Goal: Transaction & Acquisition: Purchase product/service

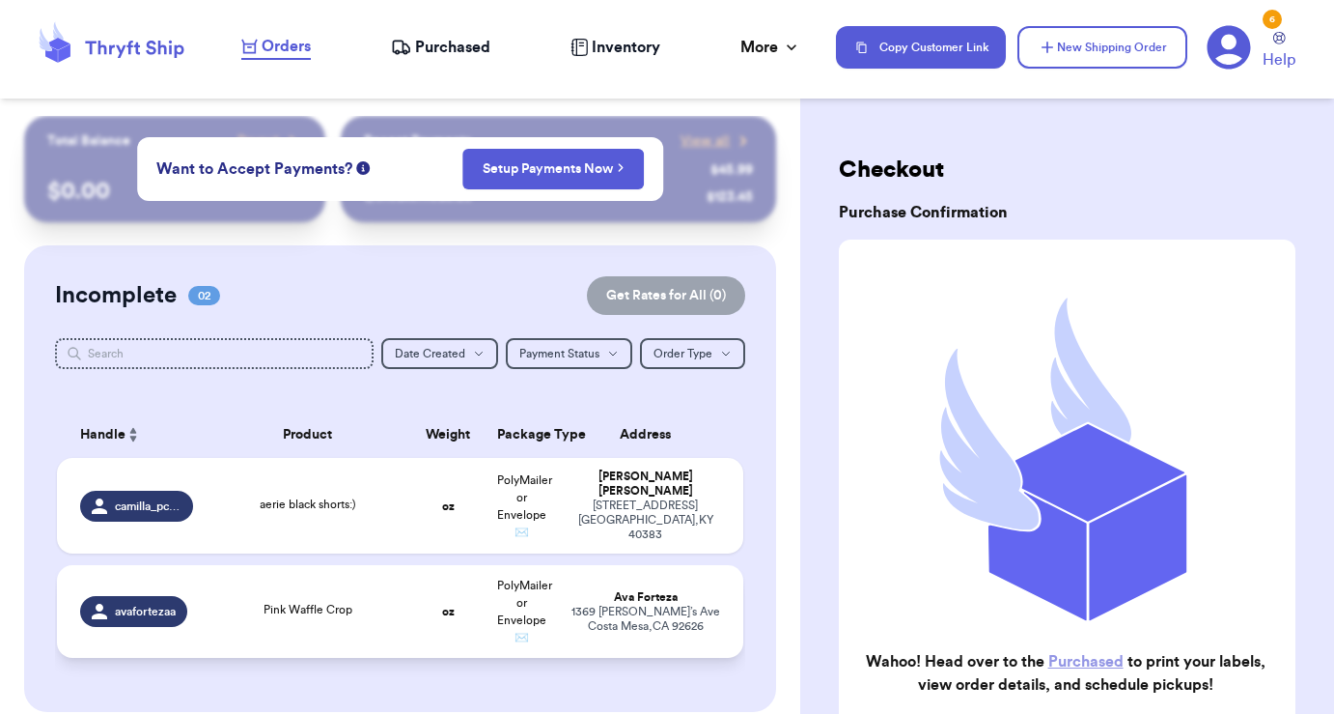
scroll to position [78, 0]
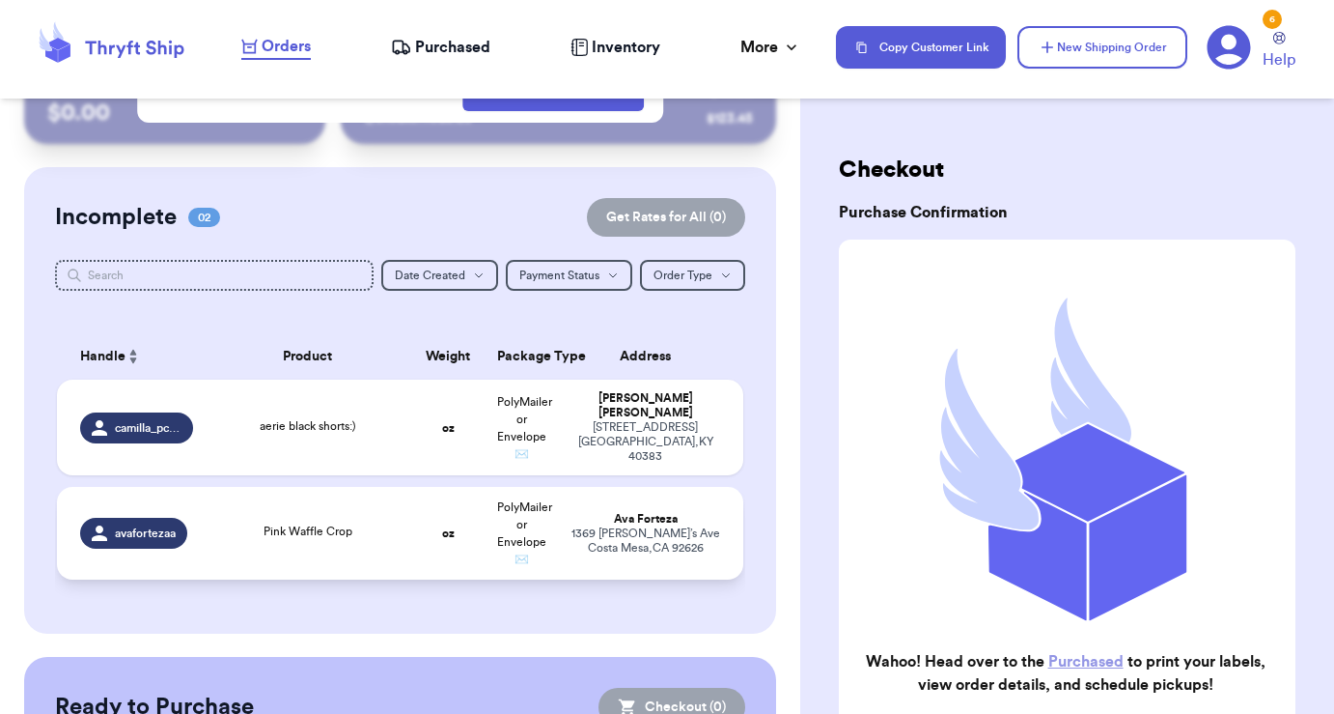
click at [347, 519] on td "Pink Waffle Crop" at bounding box center [308, 533] width 207 height 93
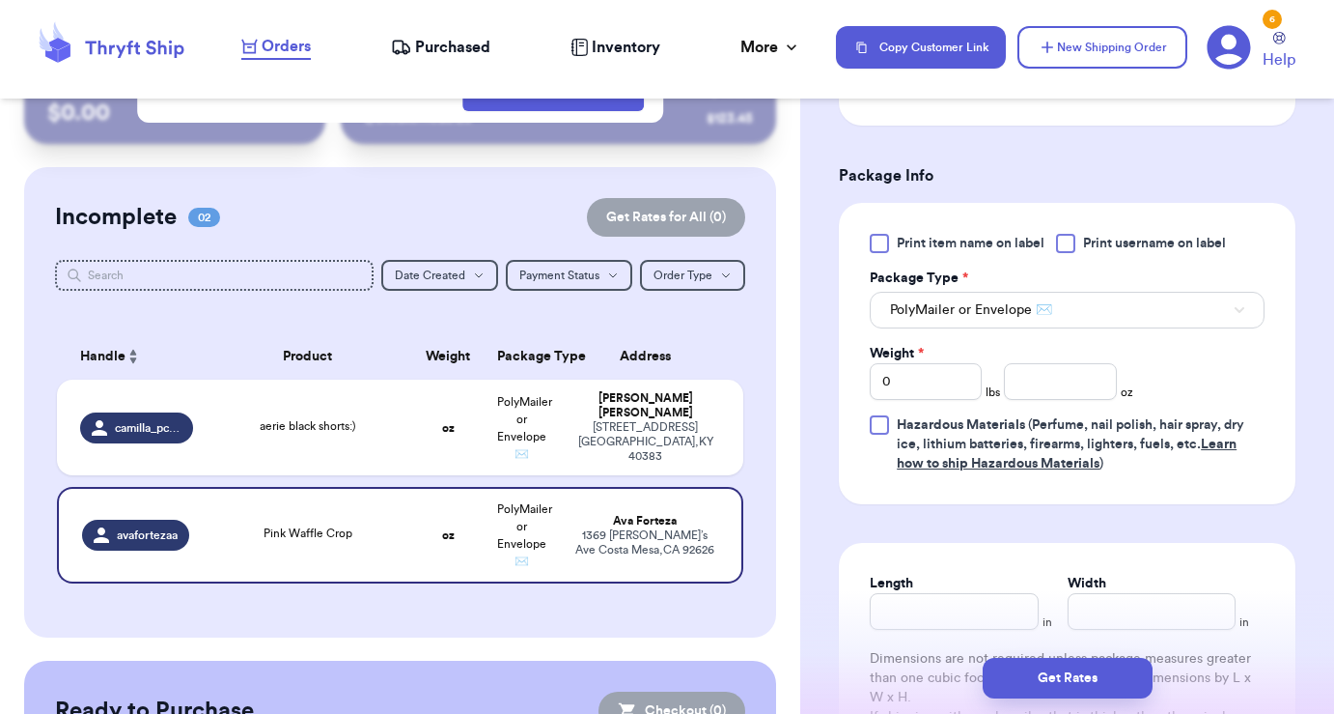
scroll to position [799, 0]
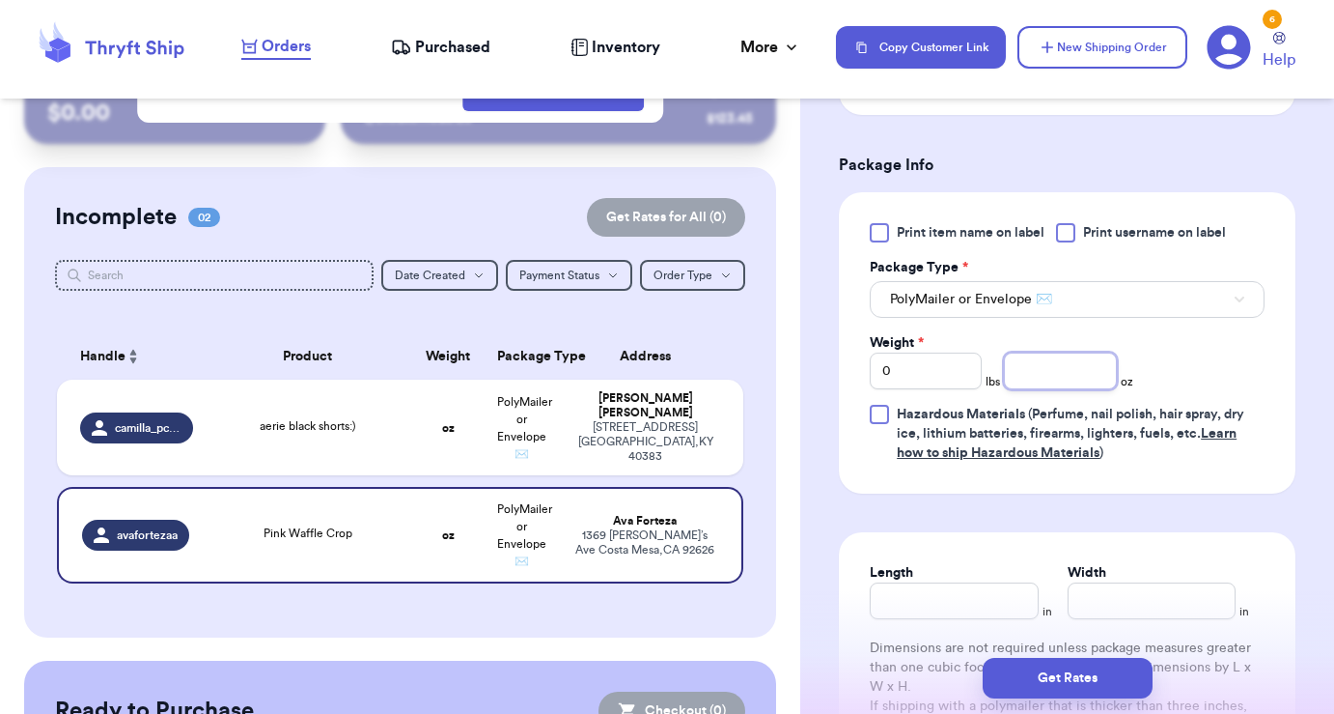
click at [1067, 352] on input "number" at bounding box center [1060, 370] width 112 height 37
click at [957, 363] on input "0" at bounding box center [926, 370] width 112 height 37
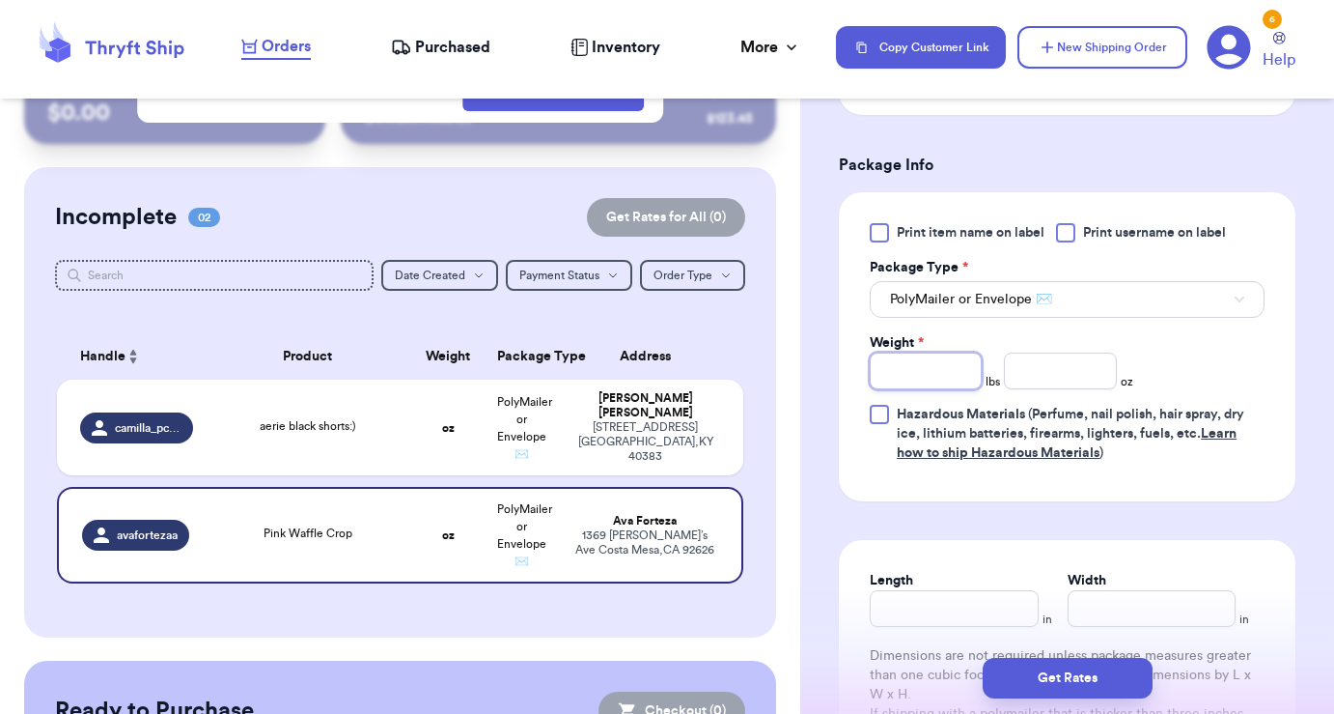
type input "1"
type input "13"
type input "1"
type input "3"
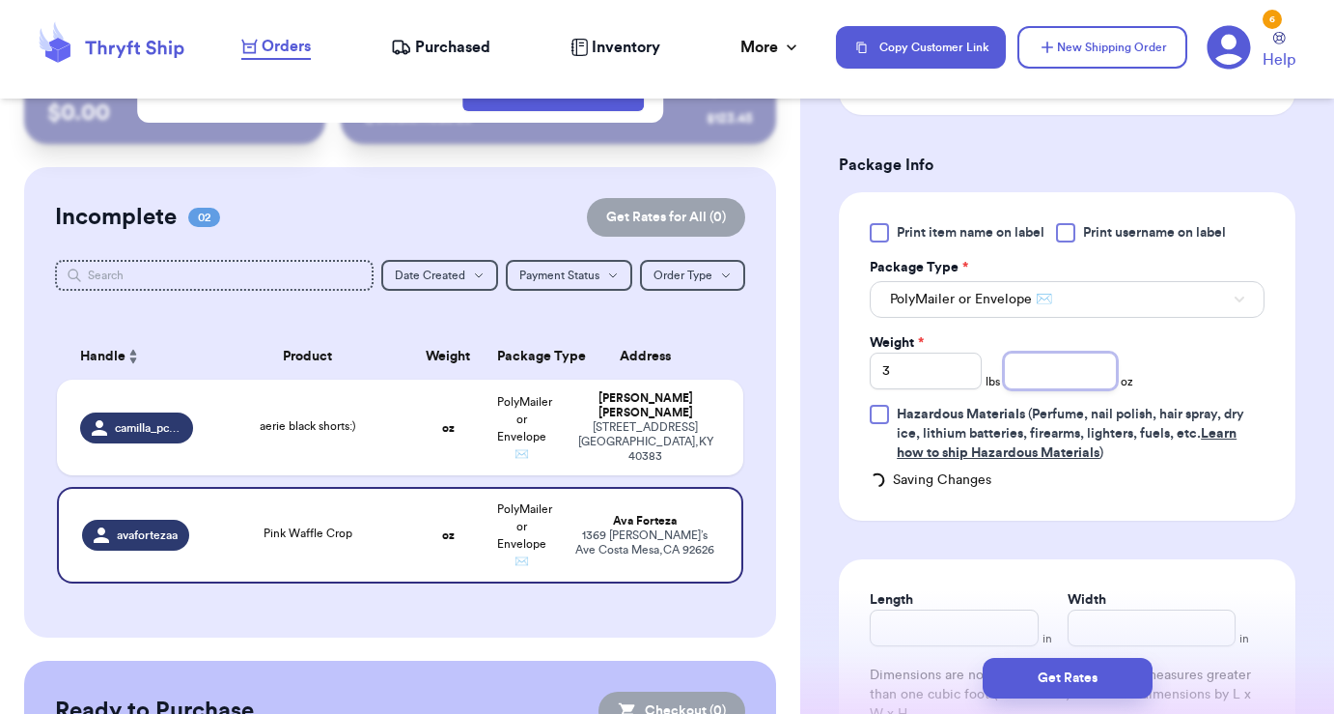
click at [1077, 352] on input "number" at bounding box center [1060, 370] width 112 height 37
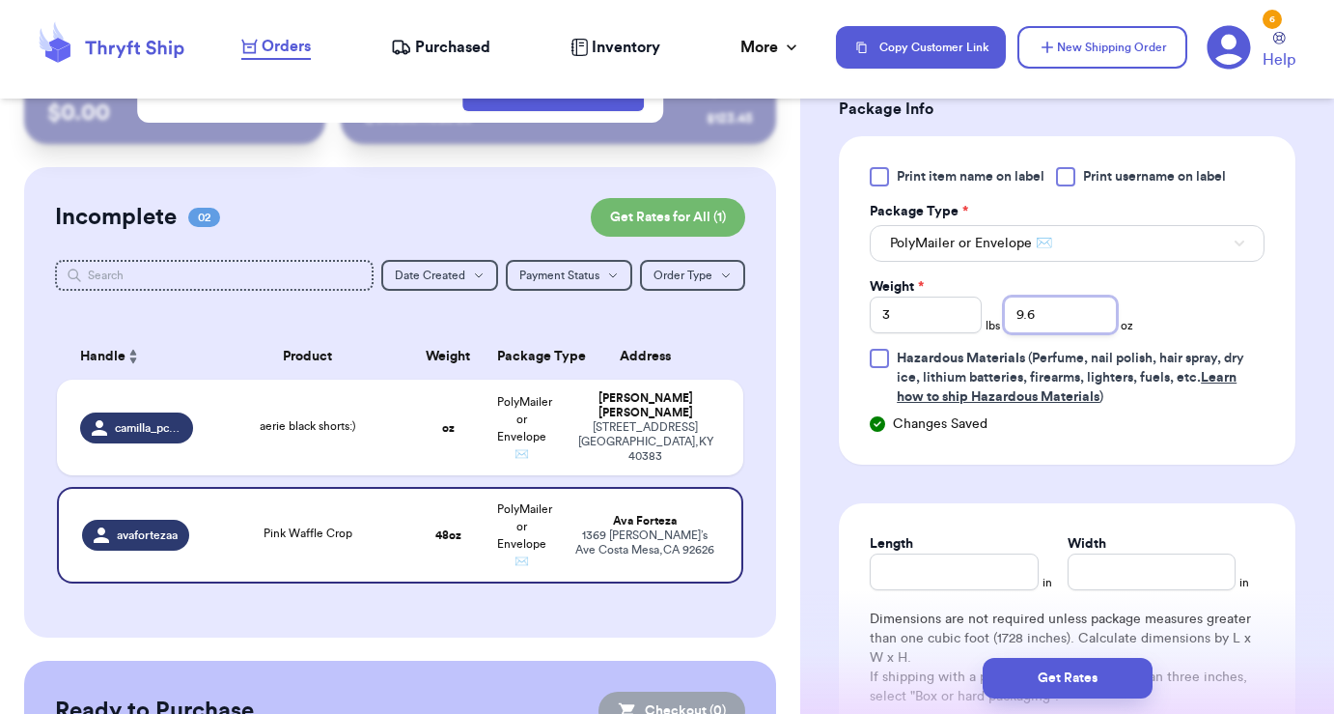
scroll to position [854, 0]
type input "9.6"
click at [926, 554] on input "Length" at bounding box center [954, 572] width 168 height 37
type input "14"
click at [1115, 554] on input "Width *" at bounding box center [1152, 572] width 168 height 37
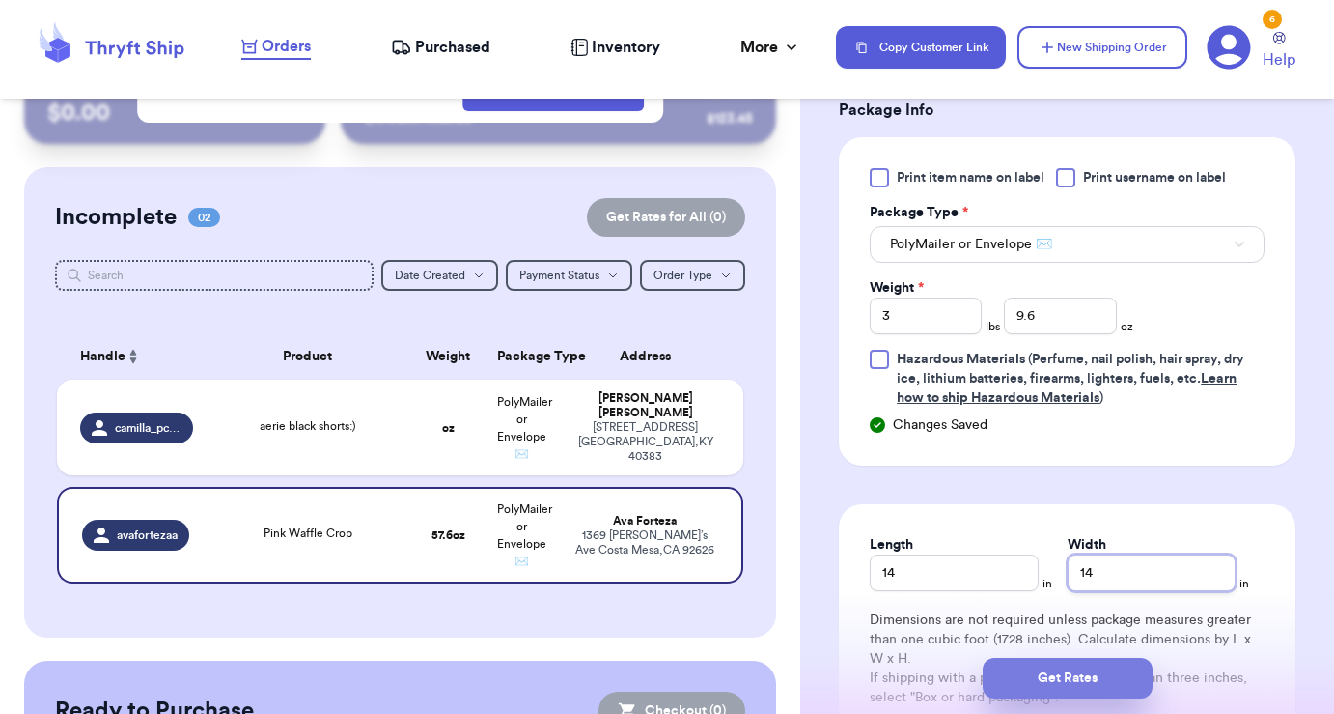
type input "14"
click at [1098, 667] on button "Get Rates" at bounding box center [1068, 678] width 170 height 41
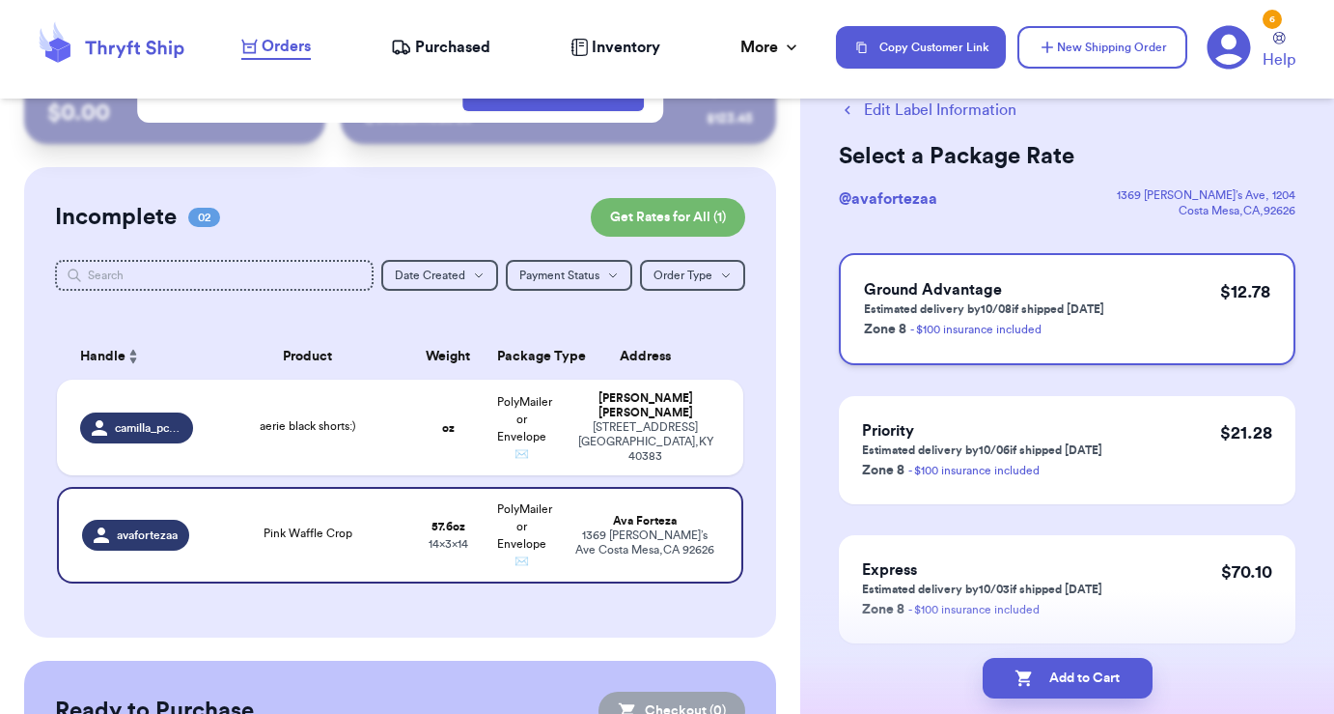
scroll to position [86, 0]
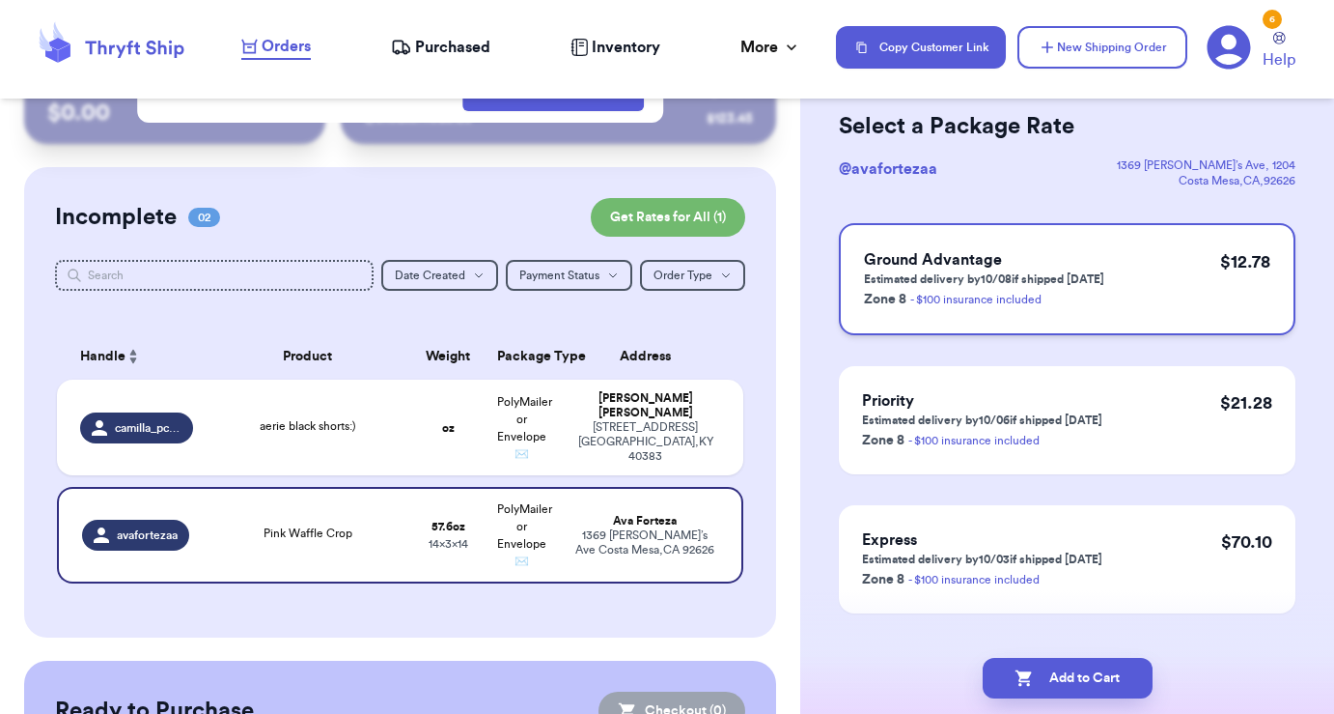
click at [1051, 267] on h3 "Ground Advantage" at bounding box center [984, 259] width 240 height 23
click at [1108, 670] on button "Add to Cart" at bounding box center [1068, 678] width 170 height 41
checkbox input "true"
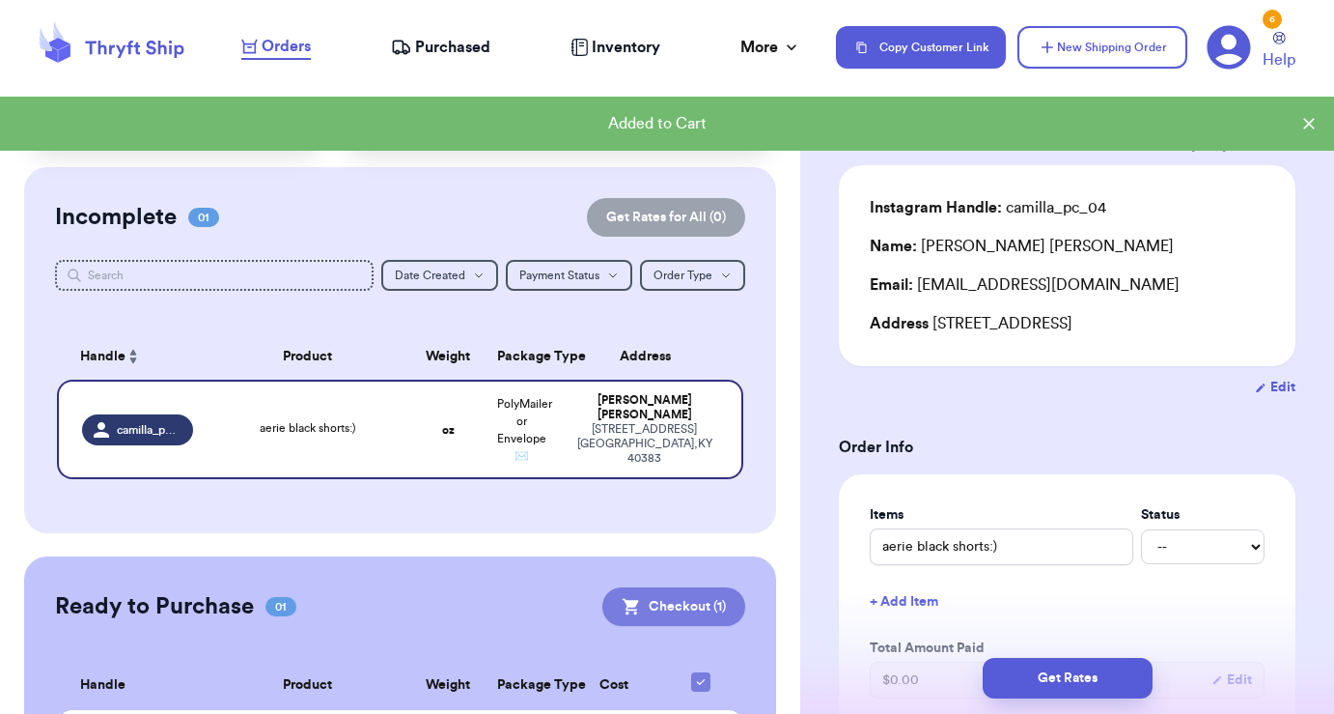
click at [691, 590] on button "Checkout ( 1 )" at bounding box center [673, 606] width 143 height 39
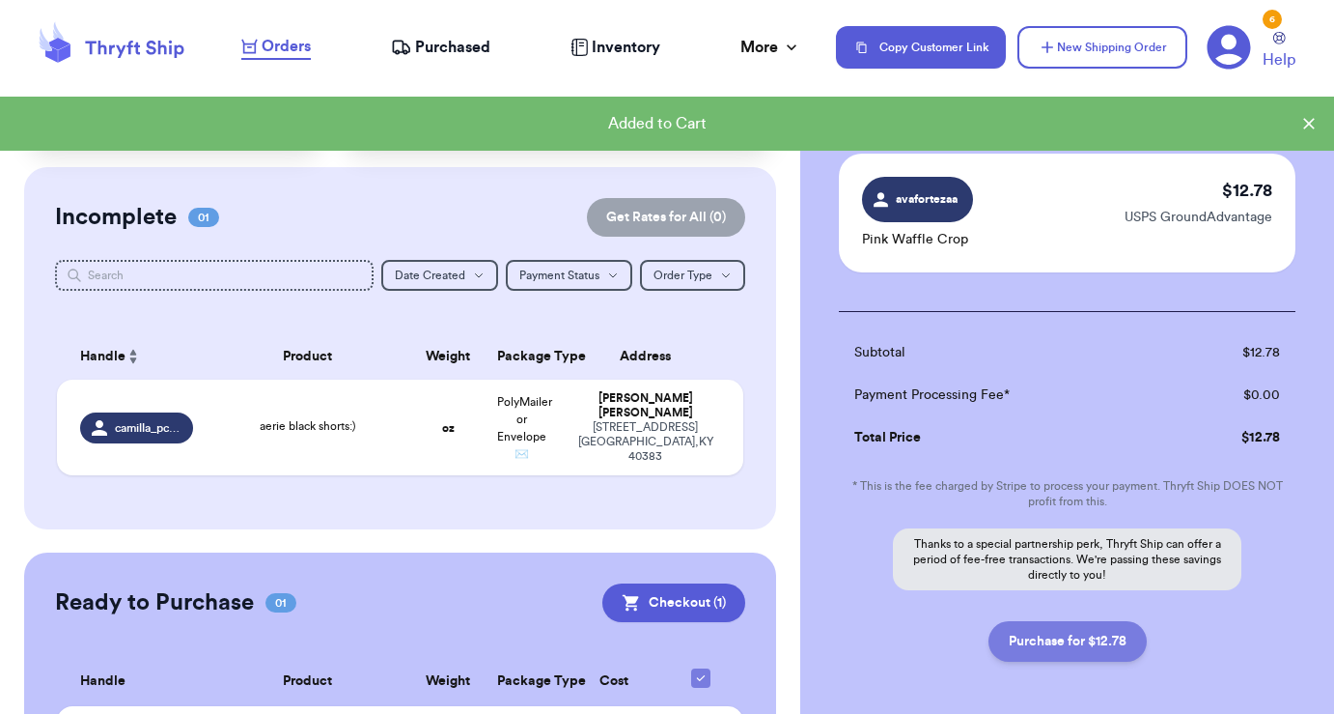
click at [1107, 646] on button "Purchase for $12.78" at bounding box center [1068, 641] width 158 height 41
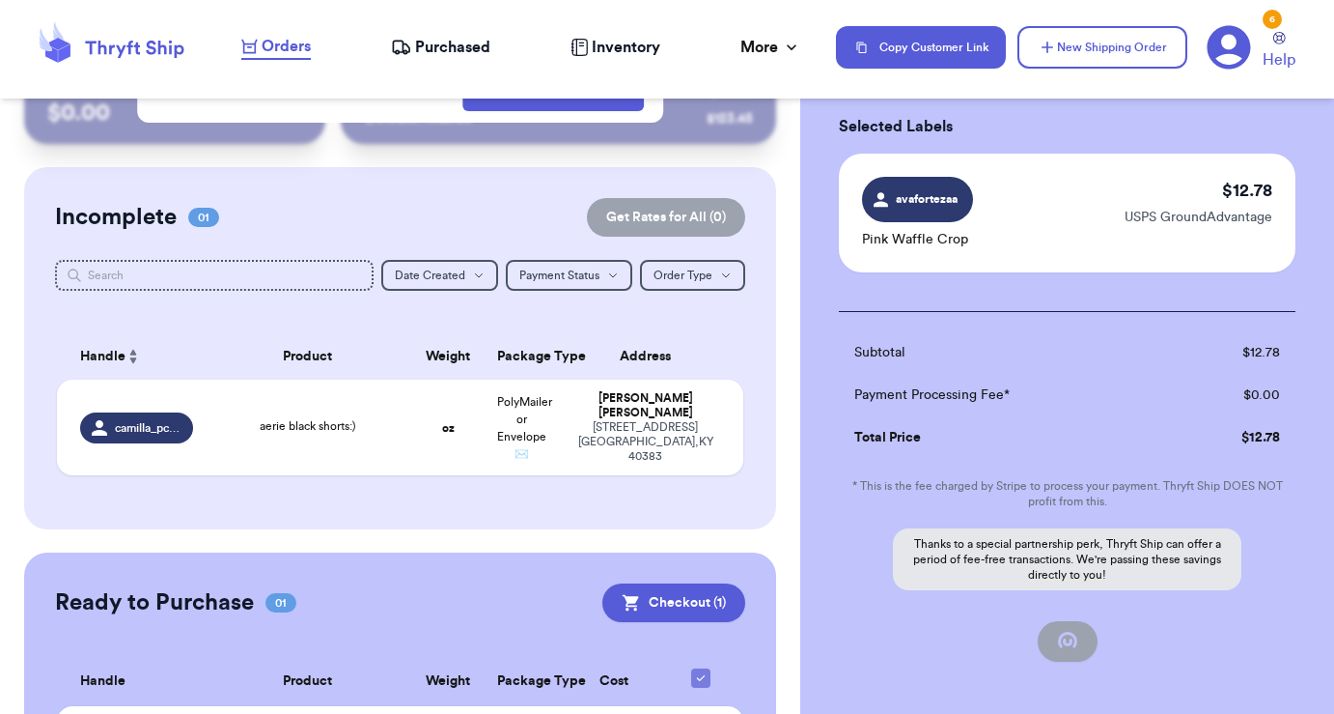
checkbox input "false"
checkbox input "true"
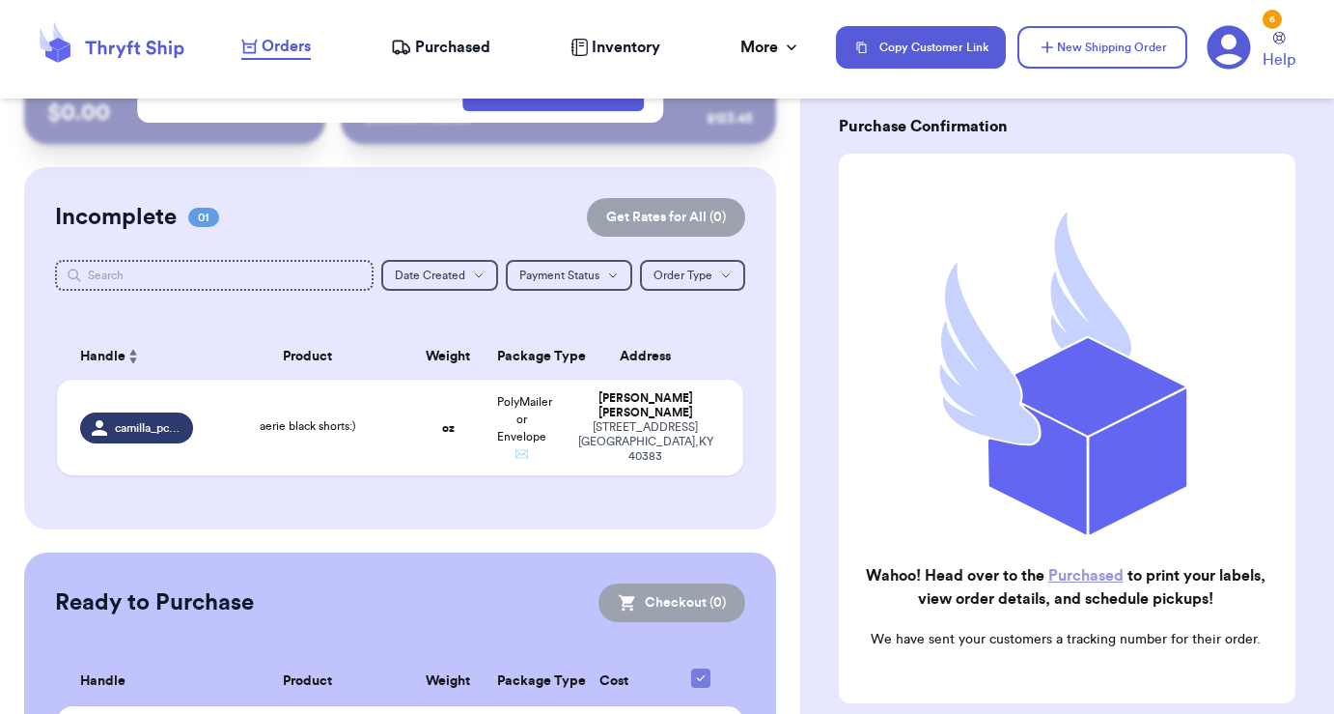
click at [1108, 573] on link "Purchased" at bounding box center [1086, 575] width 75 height 15
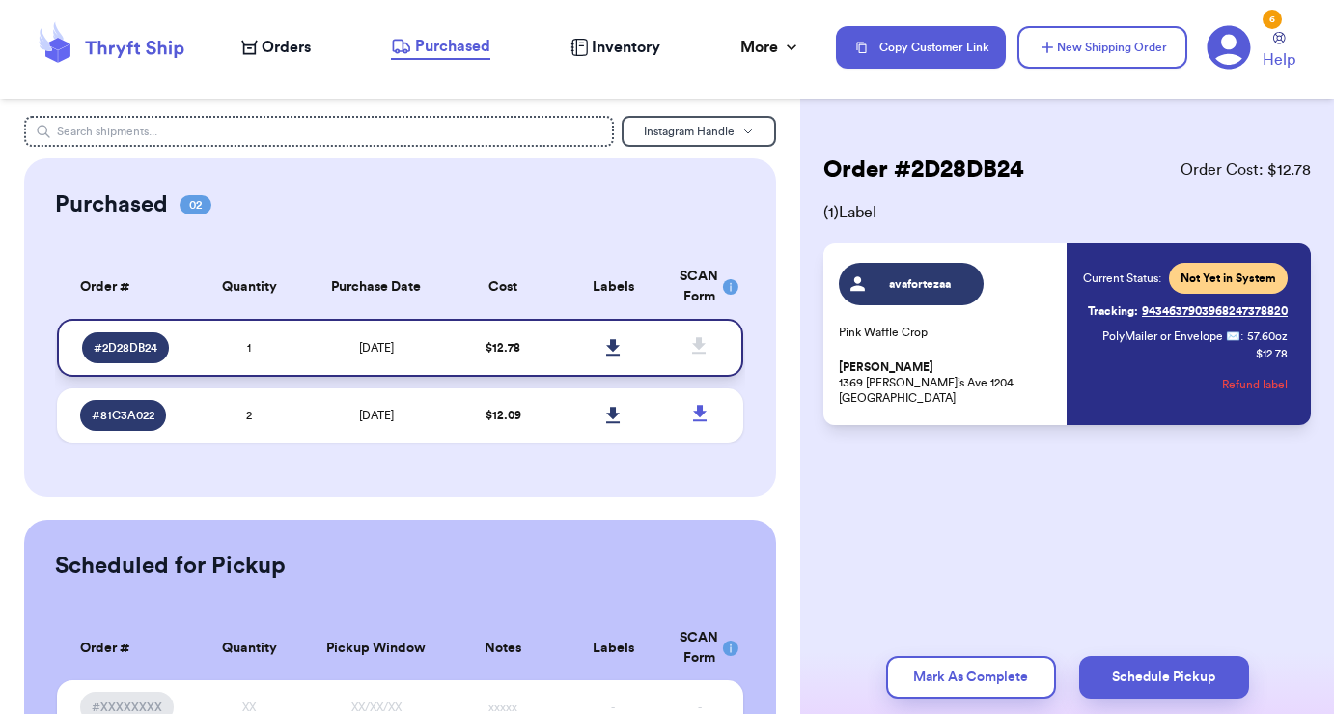
click at [612, 352] on icon at bounding box center [613, 347] width 14 height 16
